Goal: Task Accomplishment & Management: Complete application form

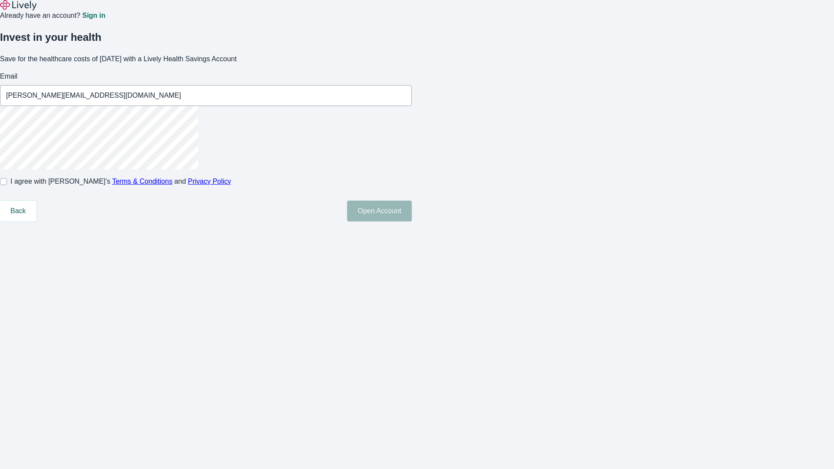
click at [7, 185] on input "I agree with Lively’s Terms & Conditions and Privacy Policy" at bounding box center [3, 181] width 7 height 7
checkbox input "true"
click at [412, 221] on button "Open Account" at bounding box center [379, 211] width 65 height 21
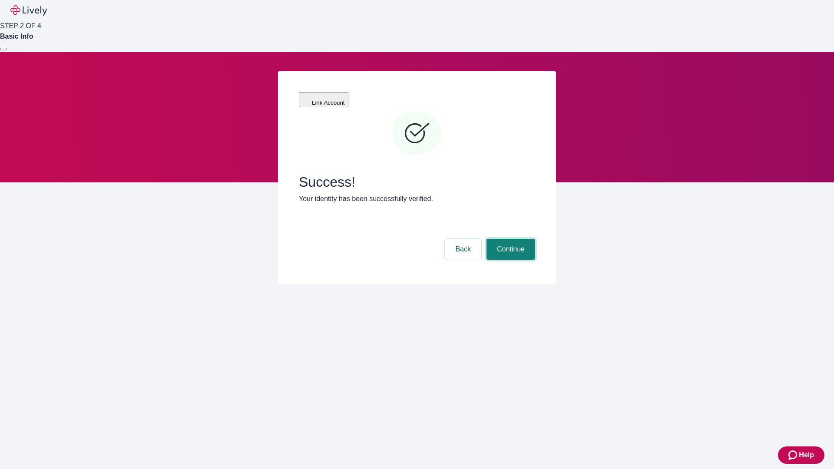
click at [509, 239] on button "Continue" at bounding box center [510, 249] width 49 height 21
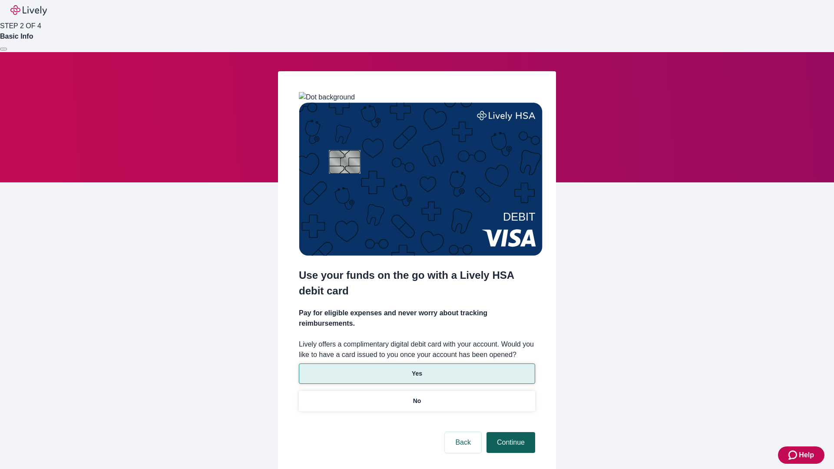
click at [416, 369] on p "Yes" at bounding box center [417, 373] width 10 height 9
click at [509, 432] on button "Continue" at bounding box center [510, 442] width 49 height 21
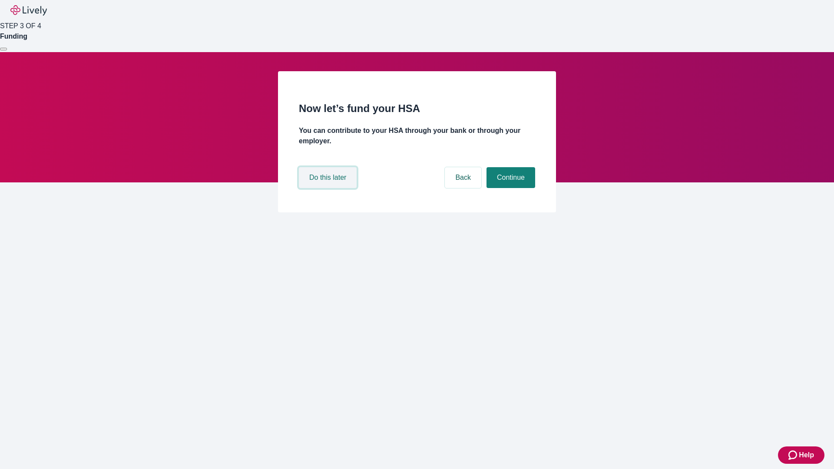
click at [329, 188] on button "Do this later" at bounding box center [328, 177] width 58 height 21
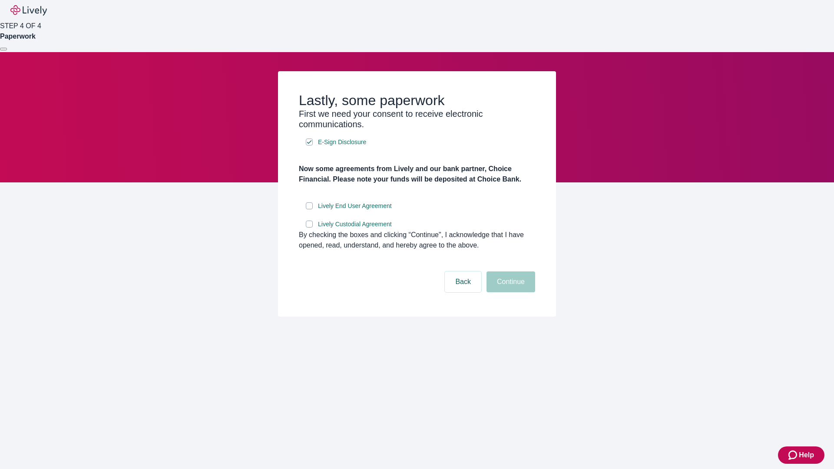
click at [309, 209] on input "Lively End User Agreement" at bounding box center [309, 205] width 7 height 7
checkbox input "true"
click at [309, 228] on input "Lively Custodial Agreement" at bounding box center [309, 224] width 7 height 7
checkbox input "true"
click at [509, 292] on button "Continue" at bounding box center [510, 281] width 49 height 21
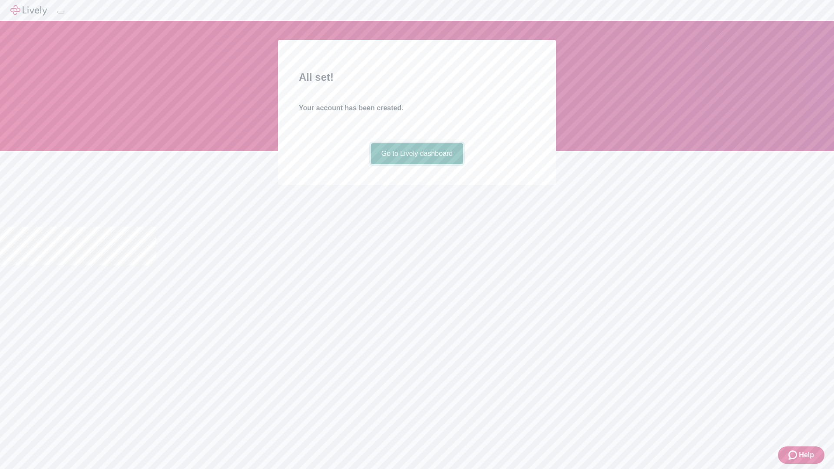
click at [416, 164] on link "Go to Lively dashboard" at bounding box center [417, 153] width 92 height 21
